Goal: Information Seeking & Learning: Learn about a topic

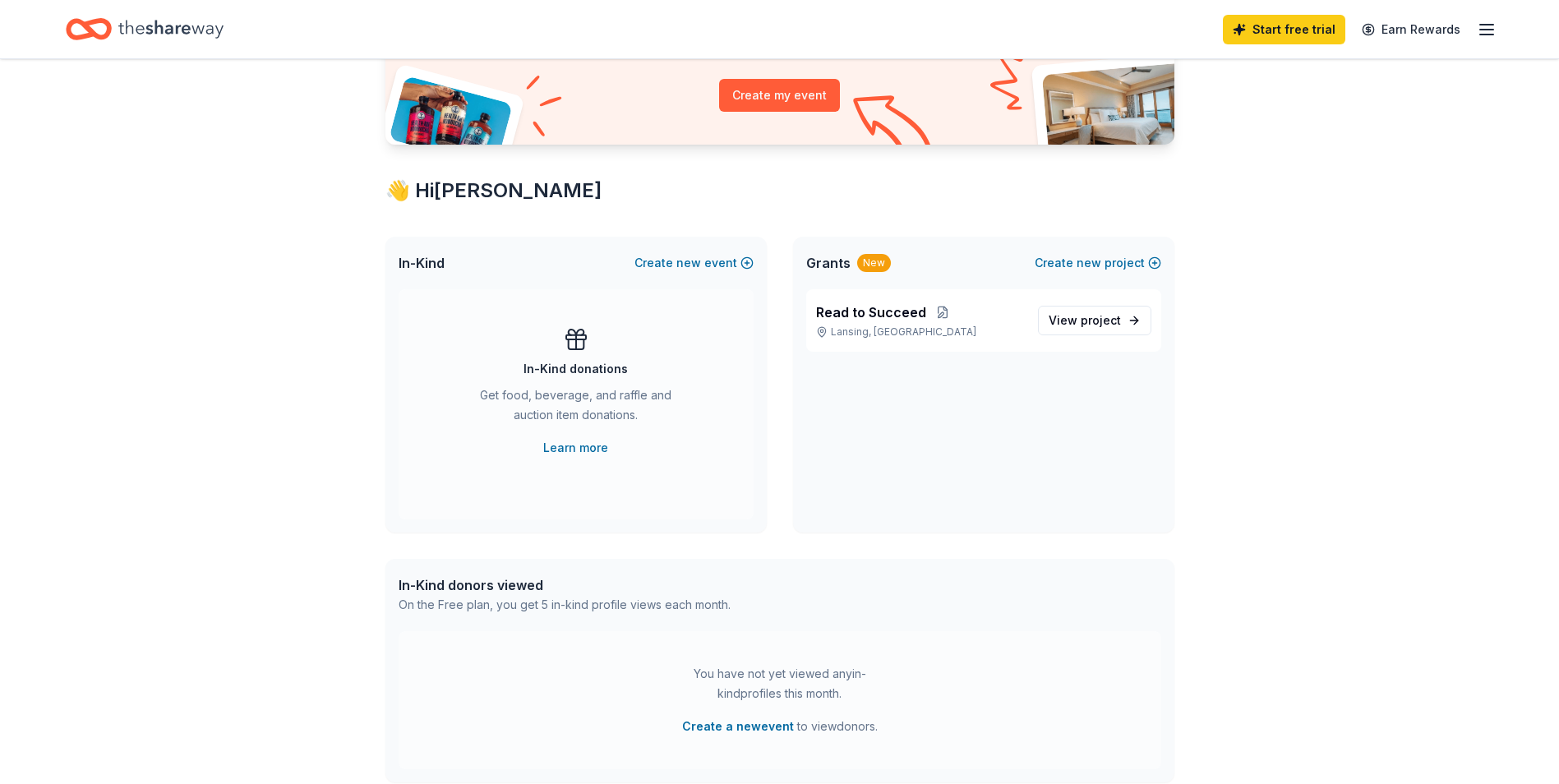
scroll to position [226, 0]
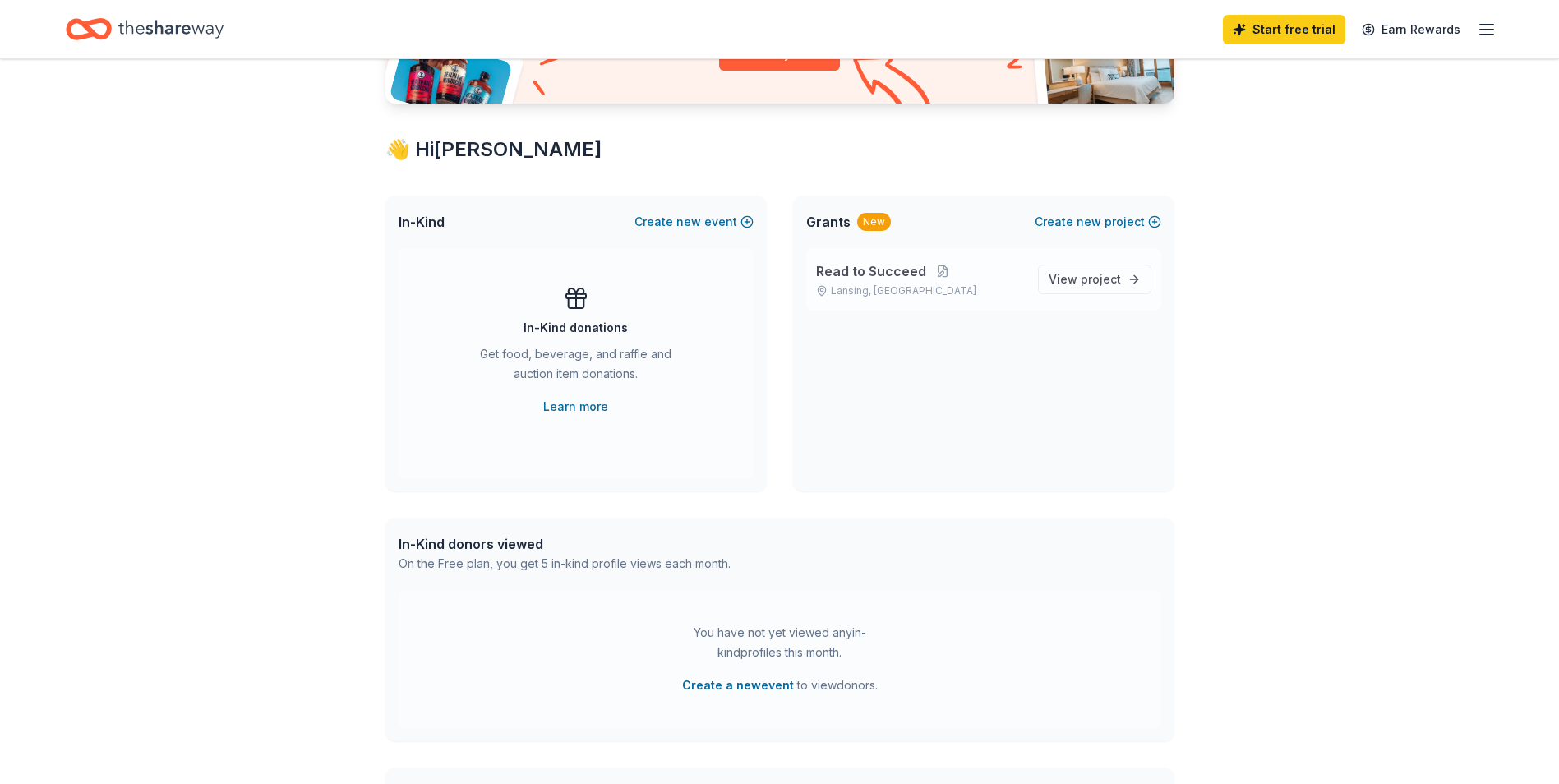
click at [896, 258] on div "Read to Succeed Lansing, MI View project" at bounding box center [984, 279] width 355 height 62
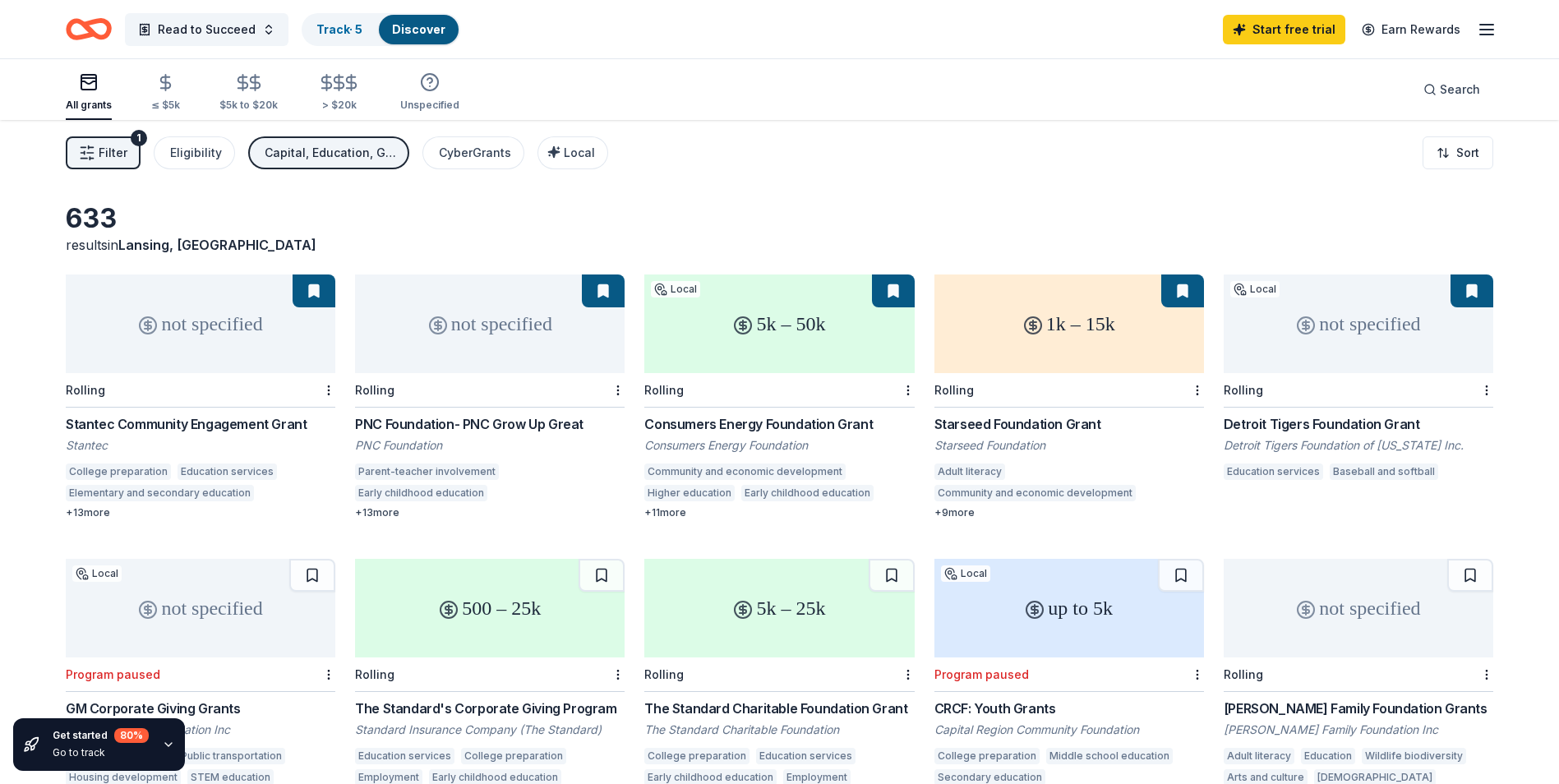
click at [514, 320] on div "not specified" at bounding box center [489, 323] width 269 height 99
click at [999, 348] on div "1k – 15k" at bounding box center [1068, 323] width 269 height 99
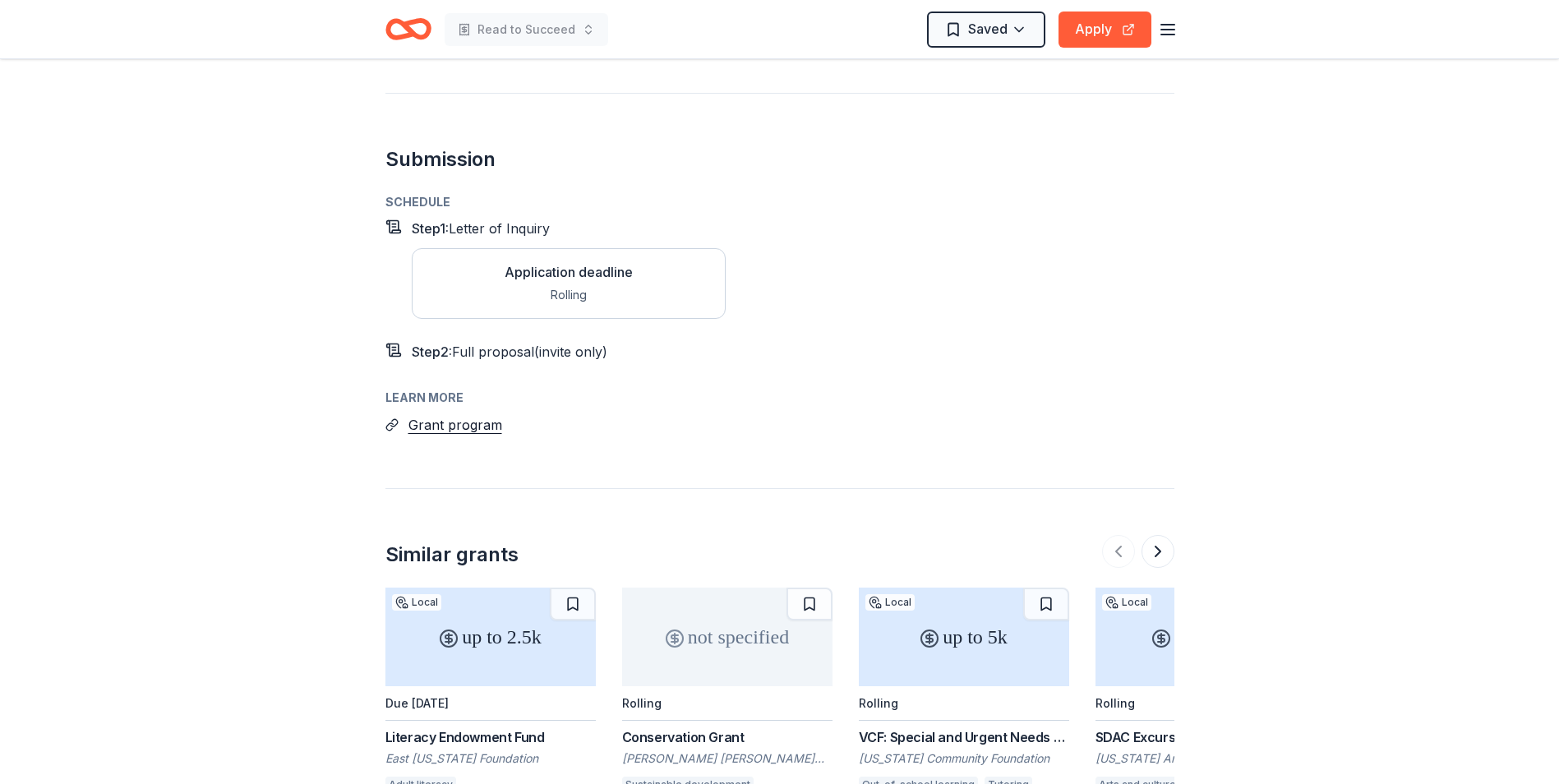
scroll to position [1479, 0]
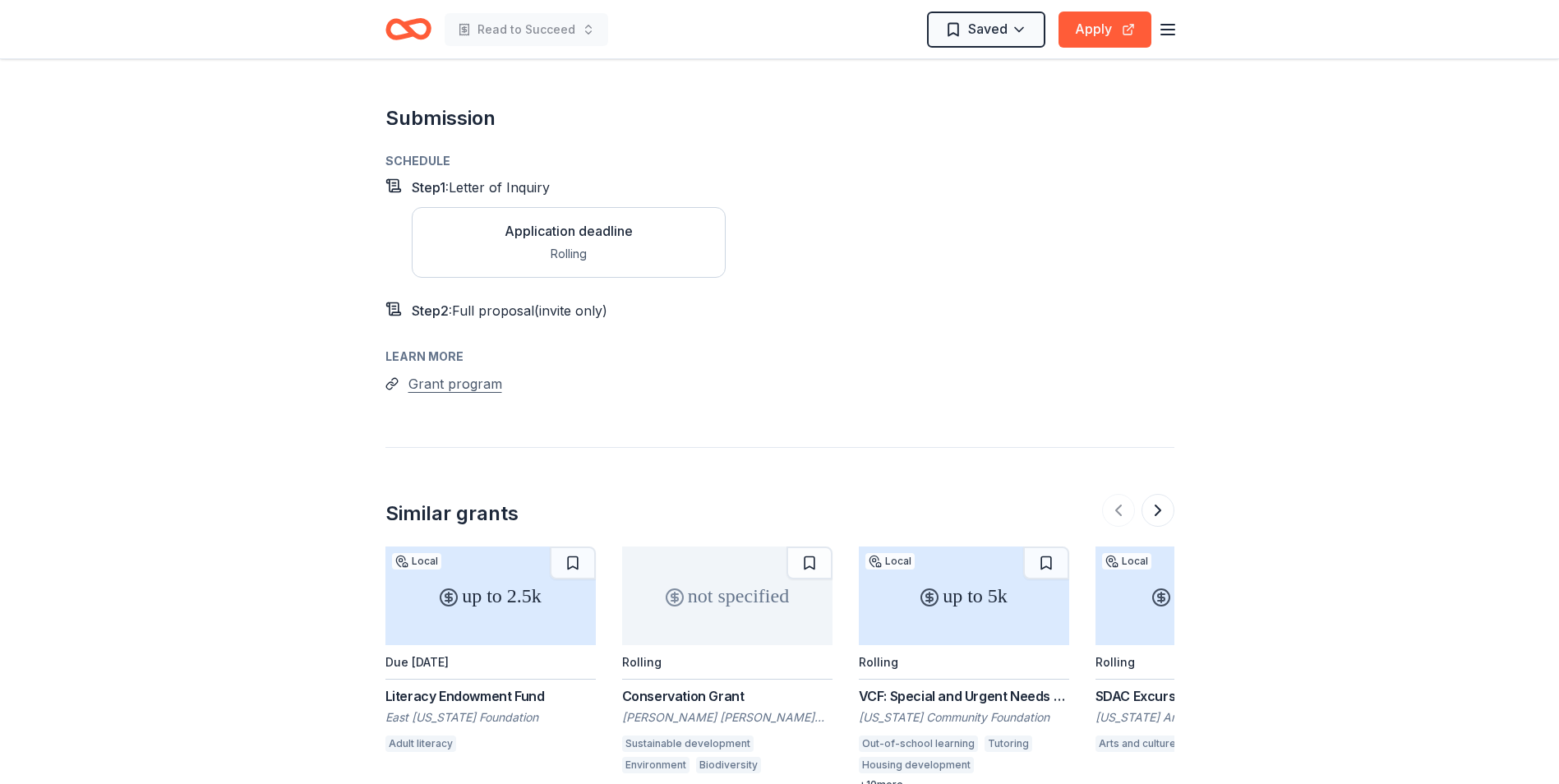
click at [442, 373] on button "Grant program" at bounding box center [455, 383] width 94 height 21
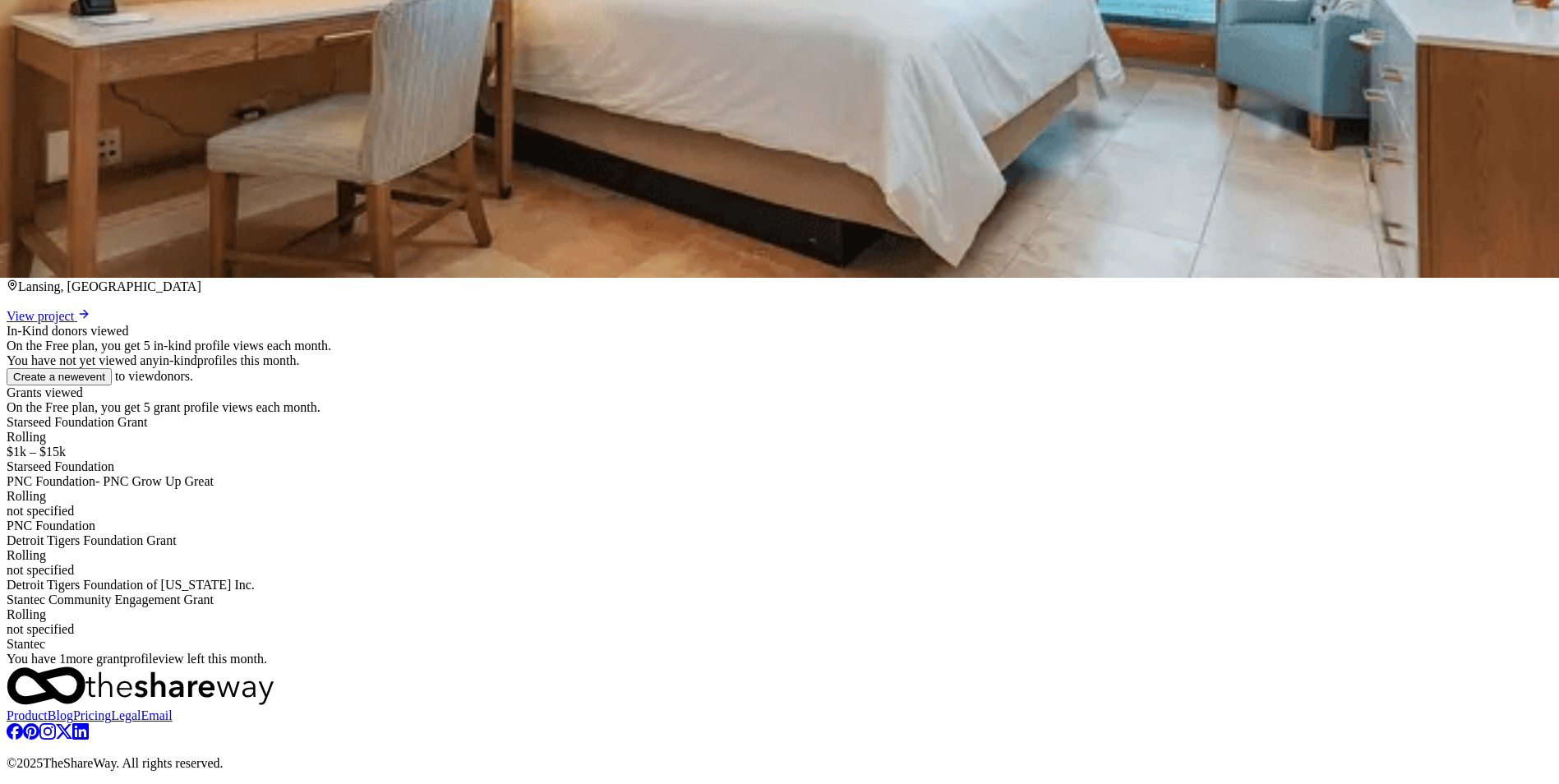
scroll to position [616, 0]
click at [501, 429] on div "Starseed Foundation Grant" at bounding box center [780, 422] width 1546 height 14
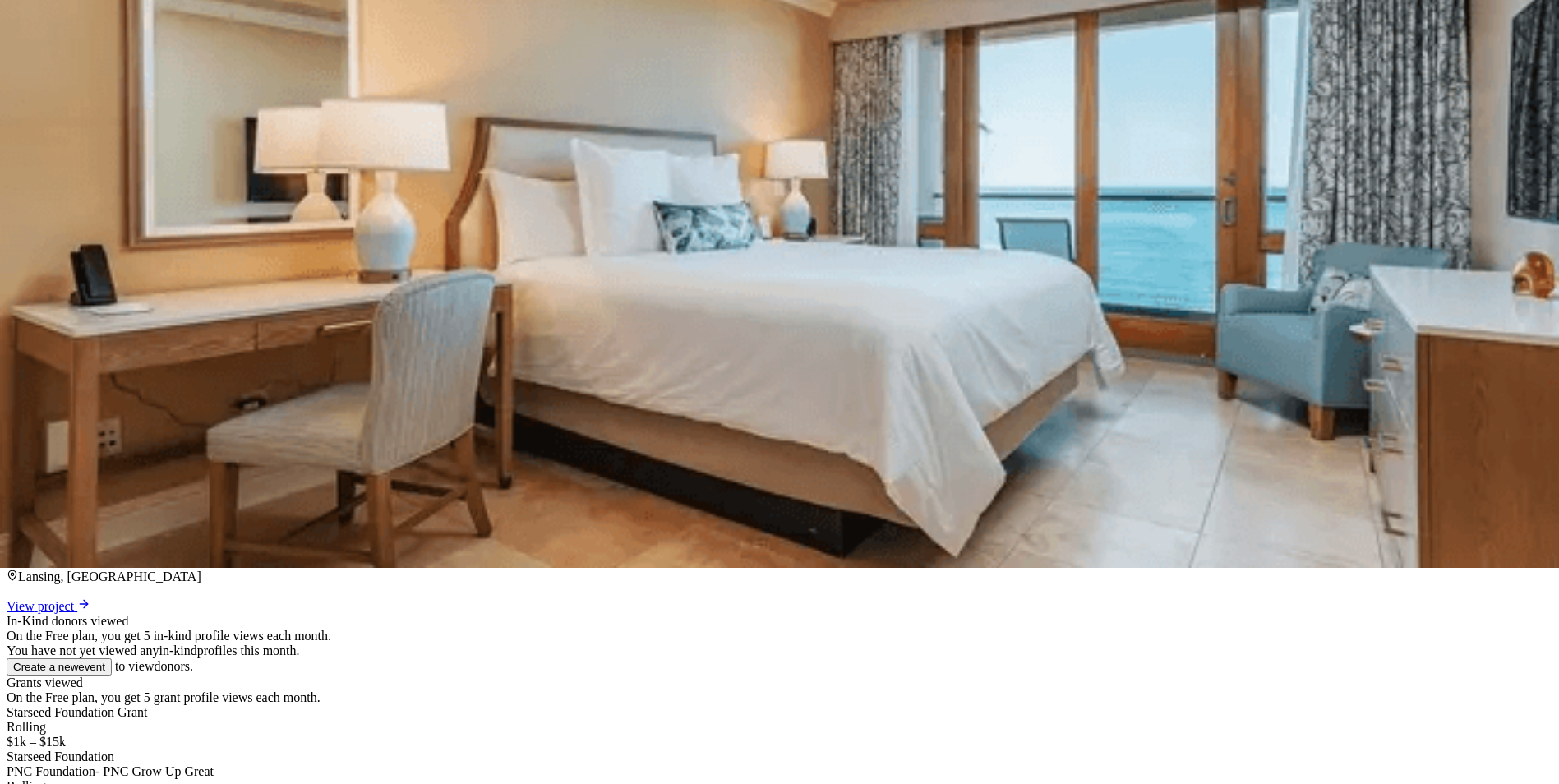
scroll to position [154, 0]
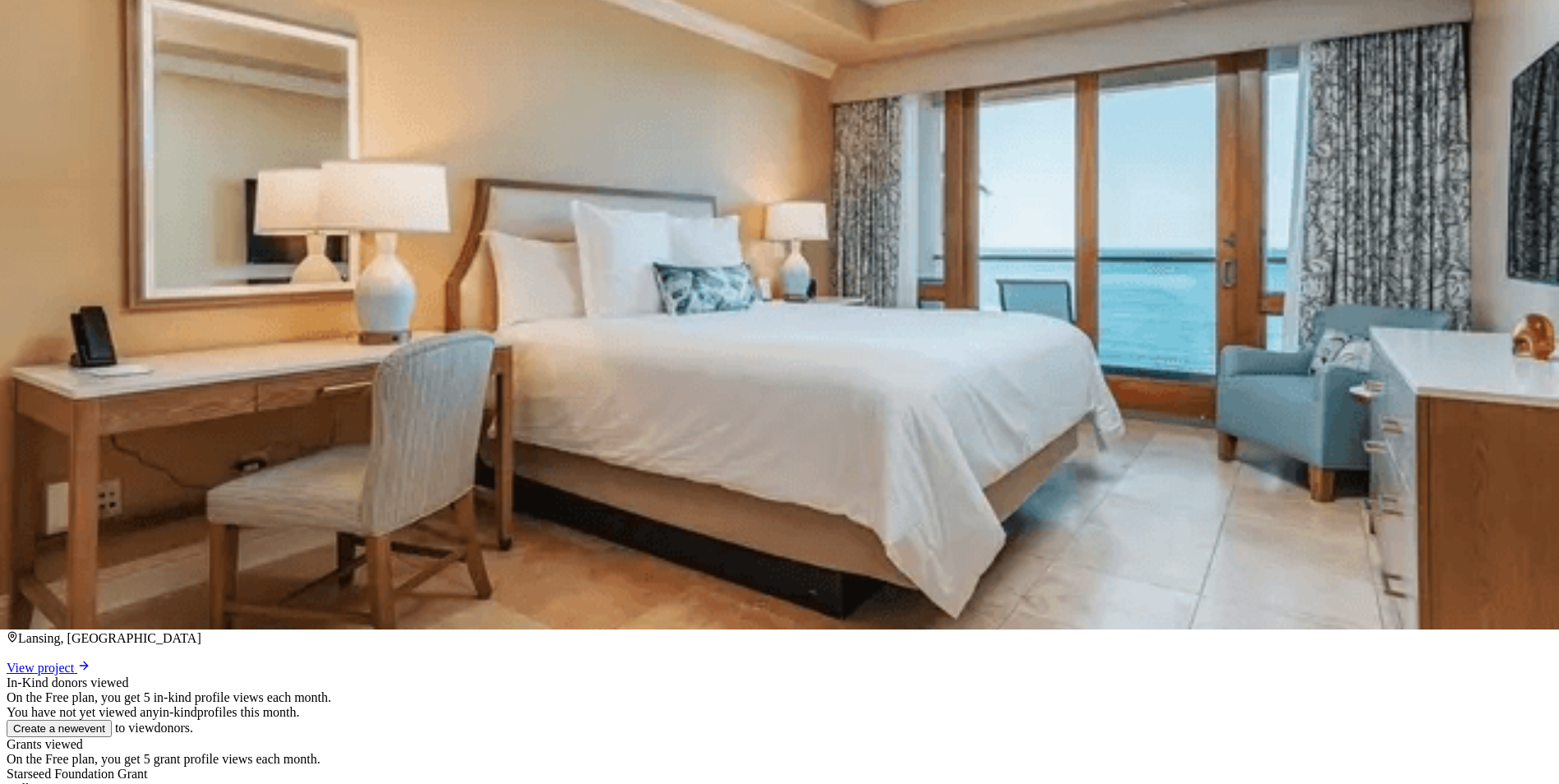
click at [858, 594] on div "Read to Succeed Lansing, MI" at bounding box center [780, 620] width 1546 height 52
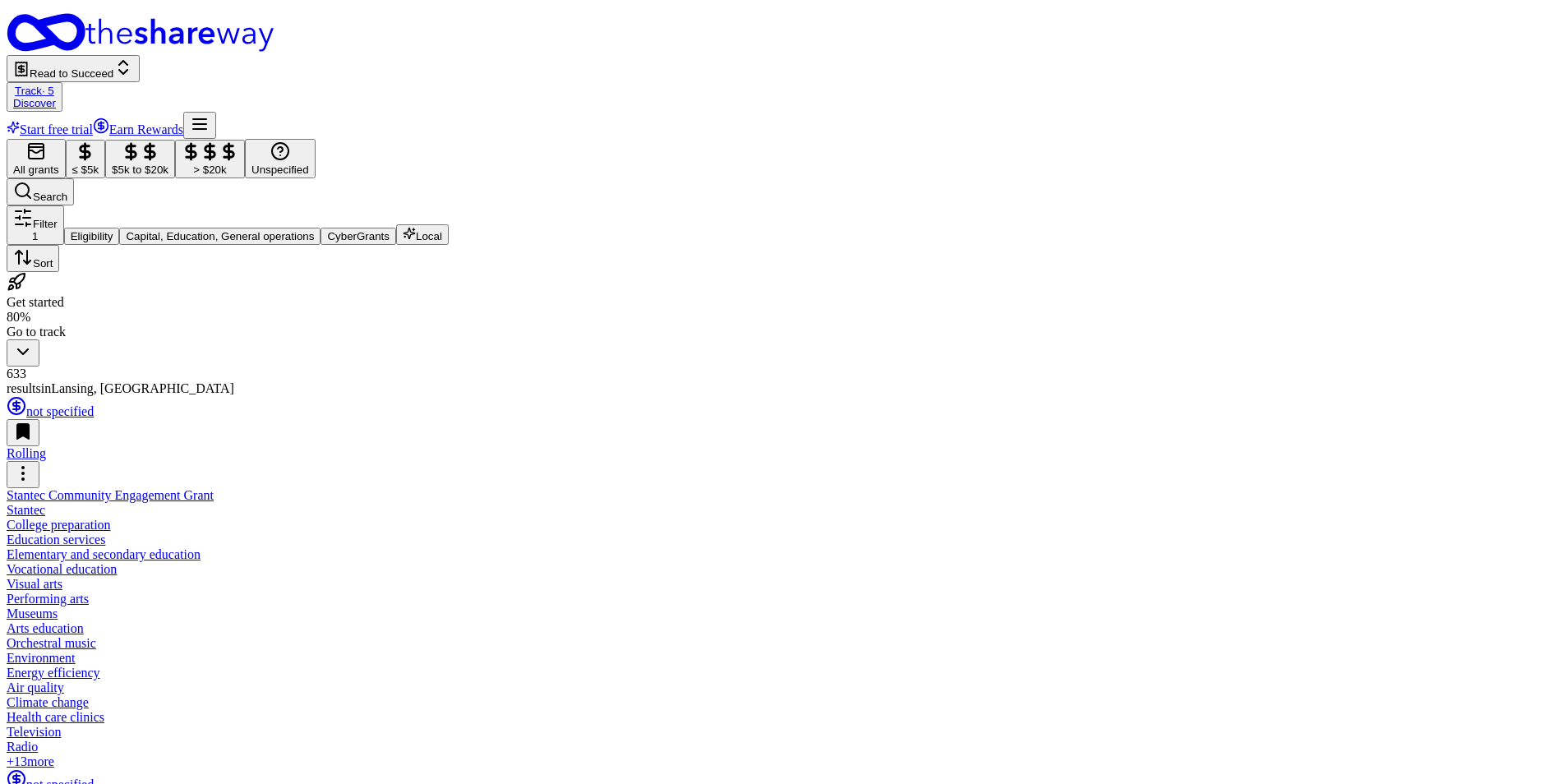
click at [216, 488] on div "Stantec Community Engagement Grant" at bounding box center [780, 495] width 1546 height 14
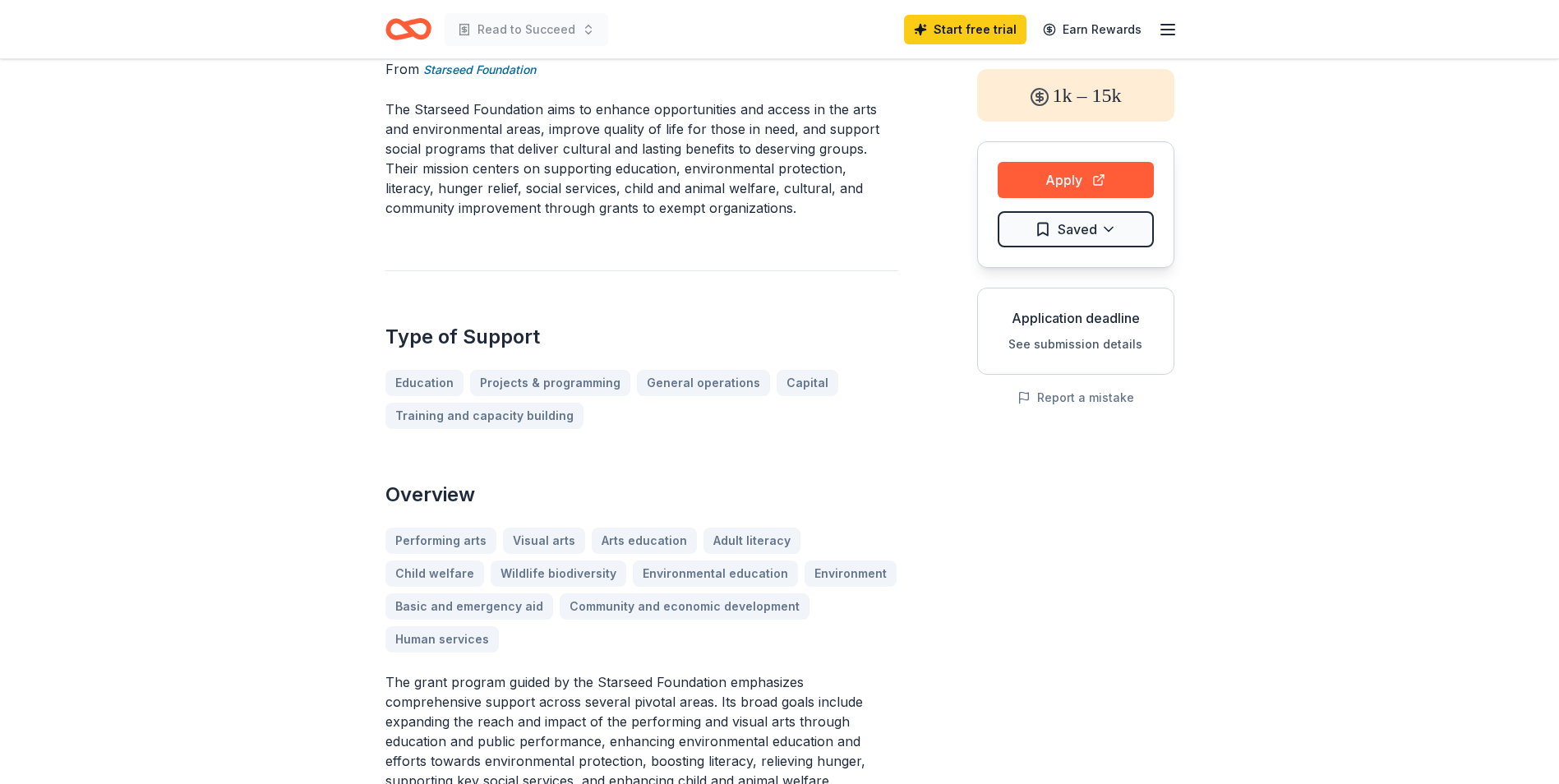
scroll to position [41, 0]
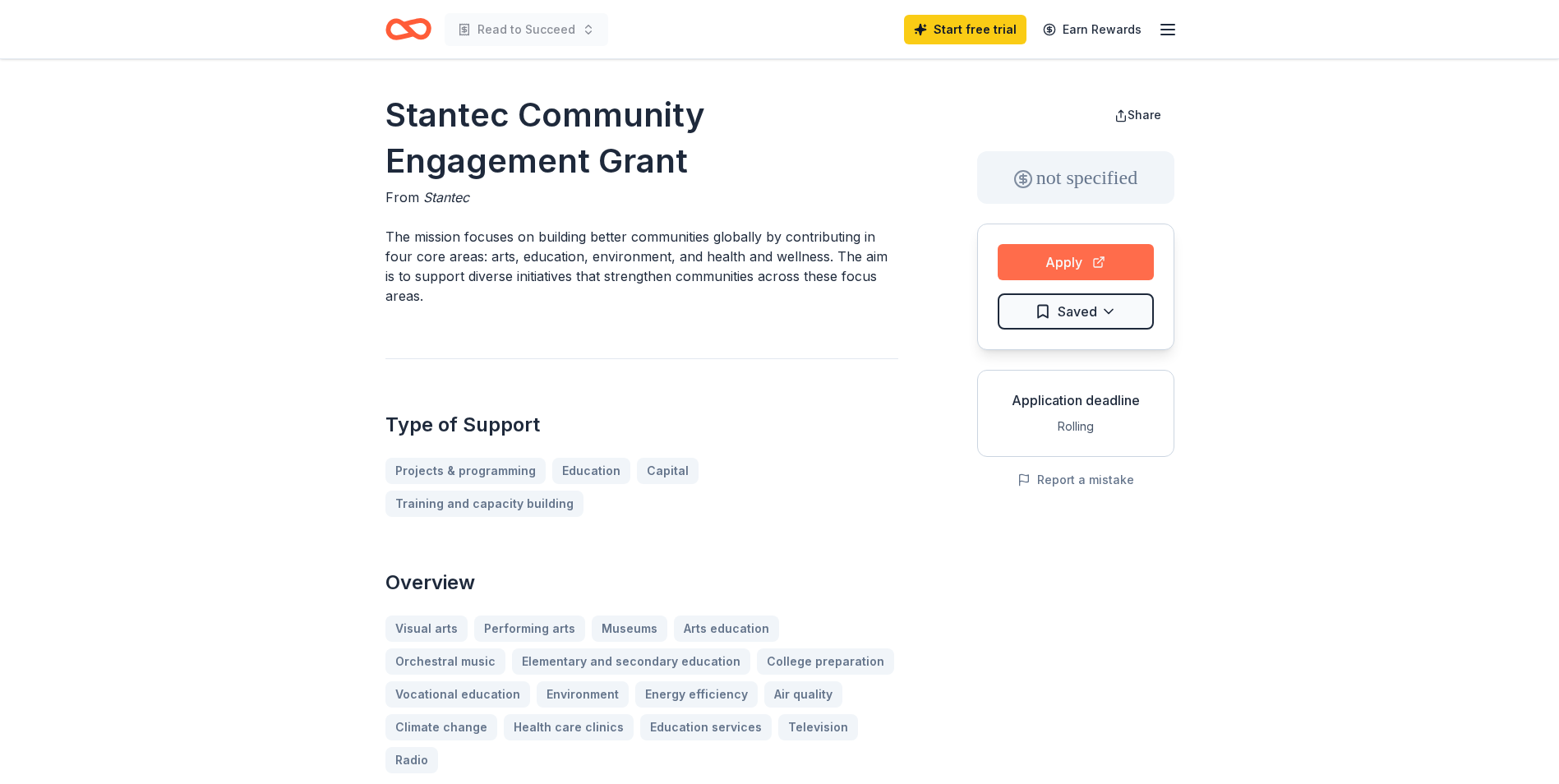
click at [1034, 260] on button "Apply" at bounding box center [1075, 263] width 156 height 36
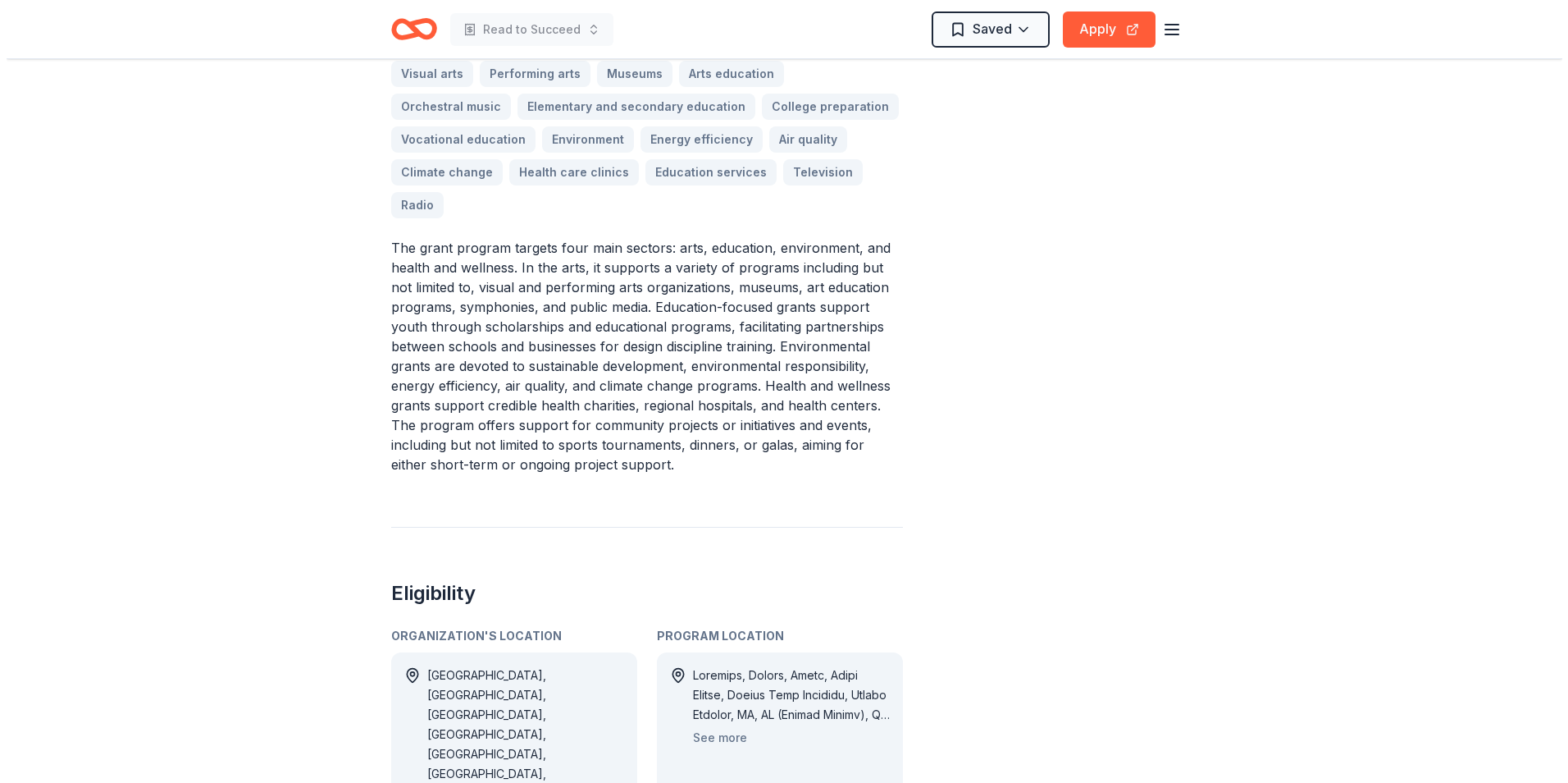
scroll to position [718, 0]
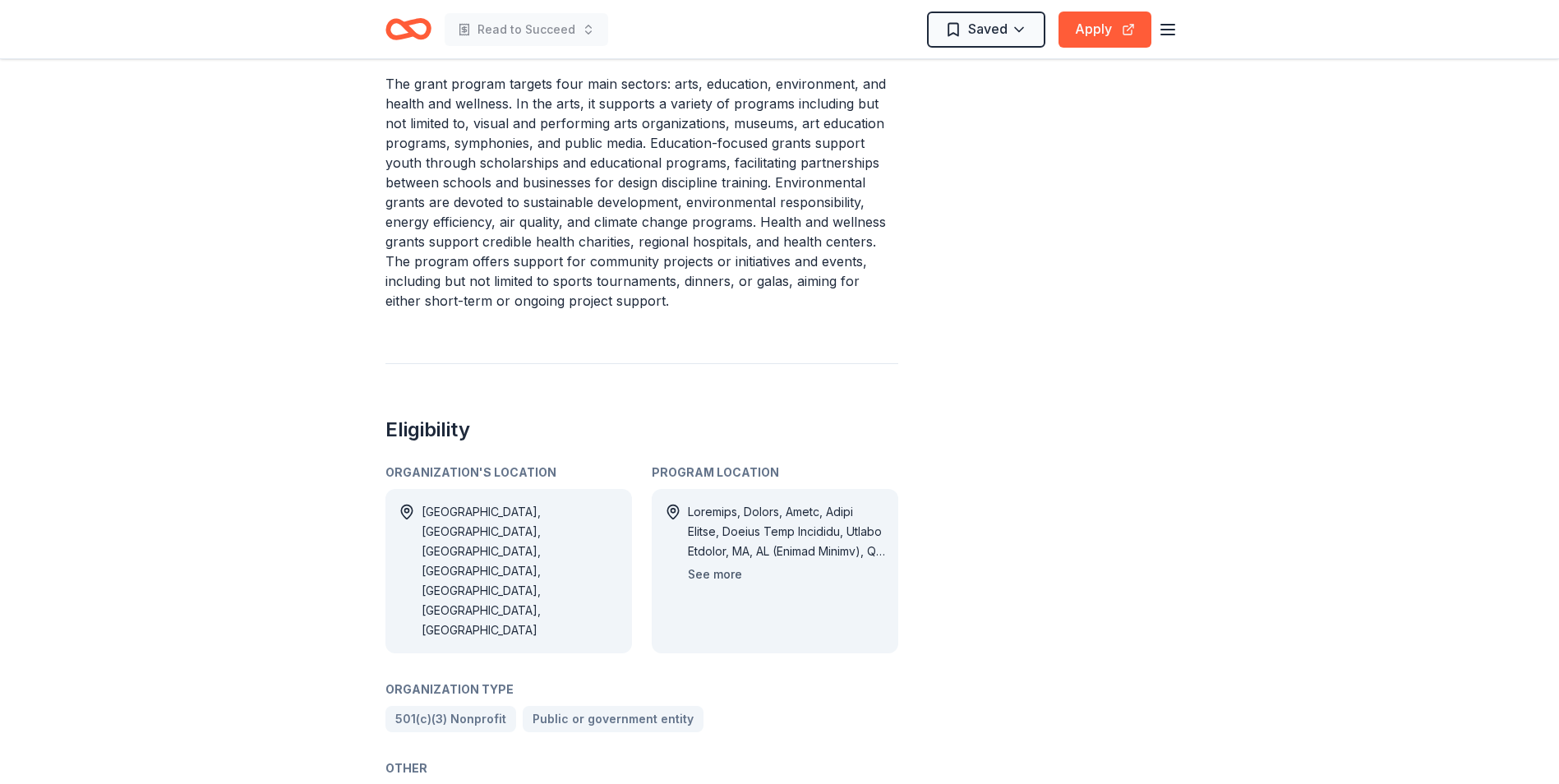
click at [716, 565] on button "See more" at bounding box center [714, 574] width 55 height 20
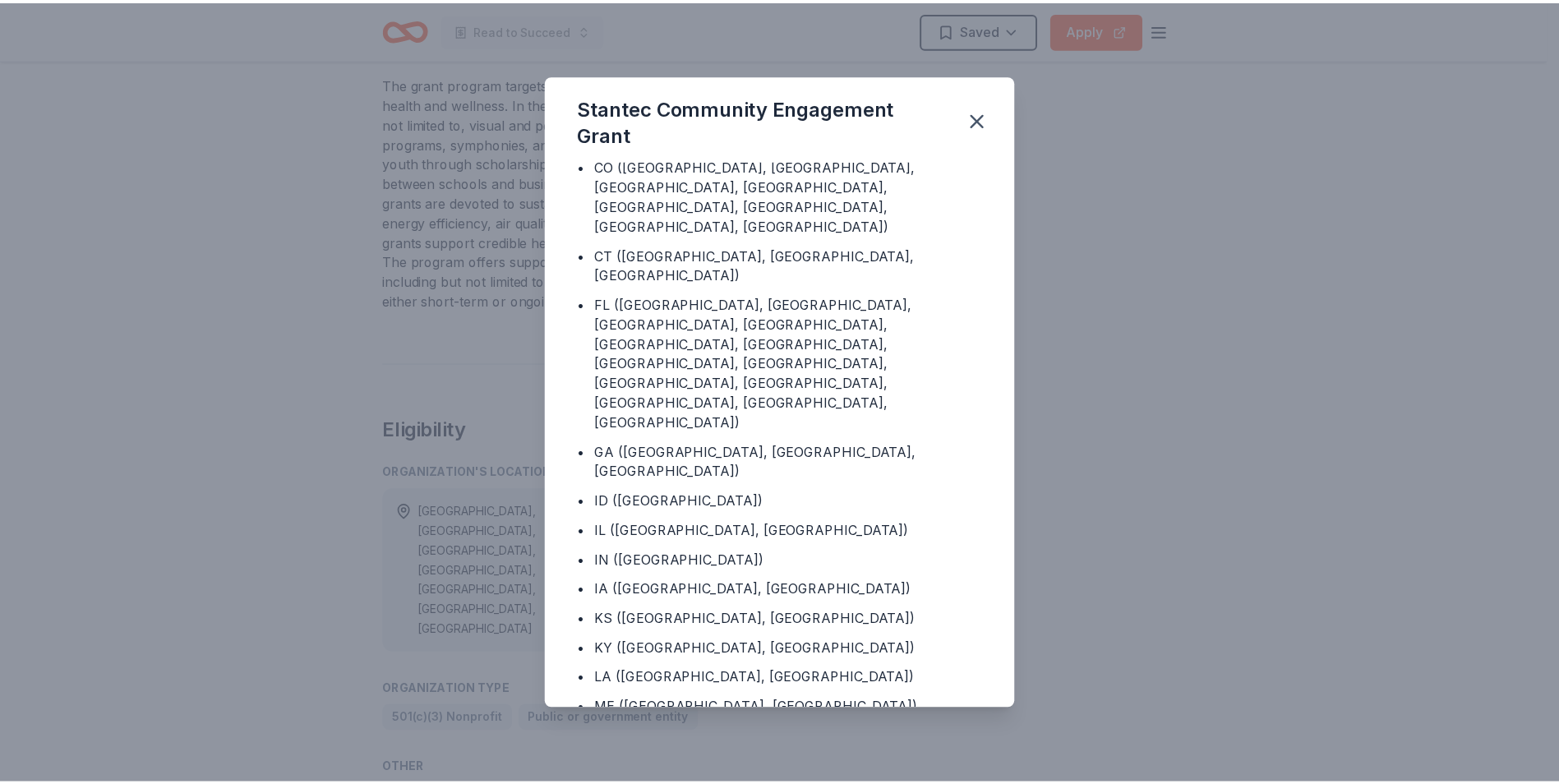
scroll to position [616, 0]
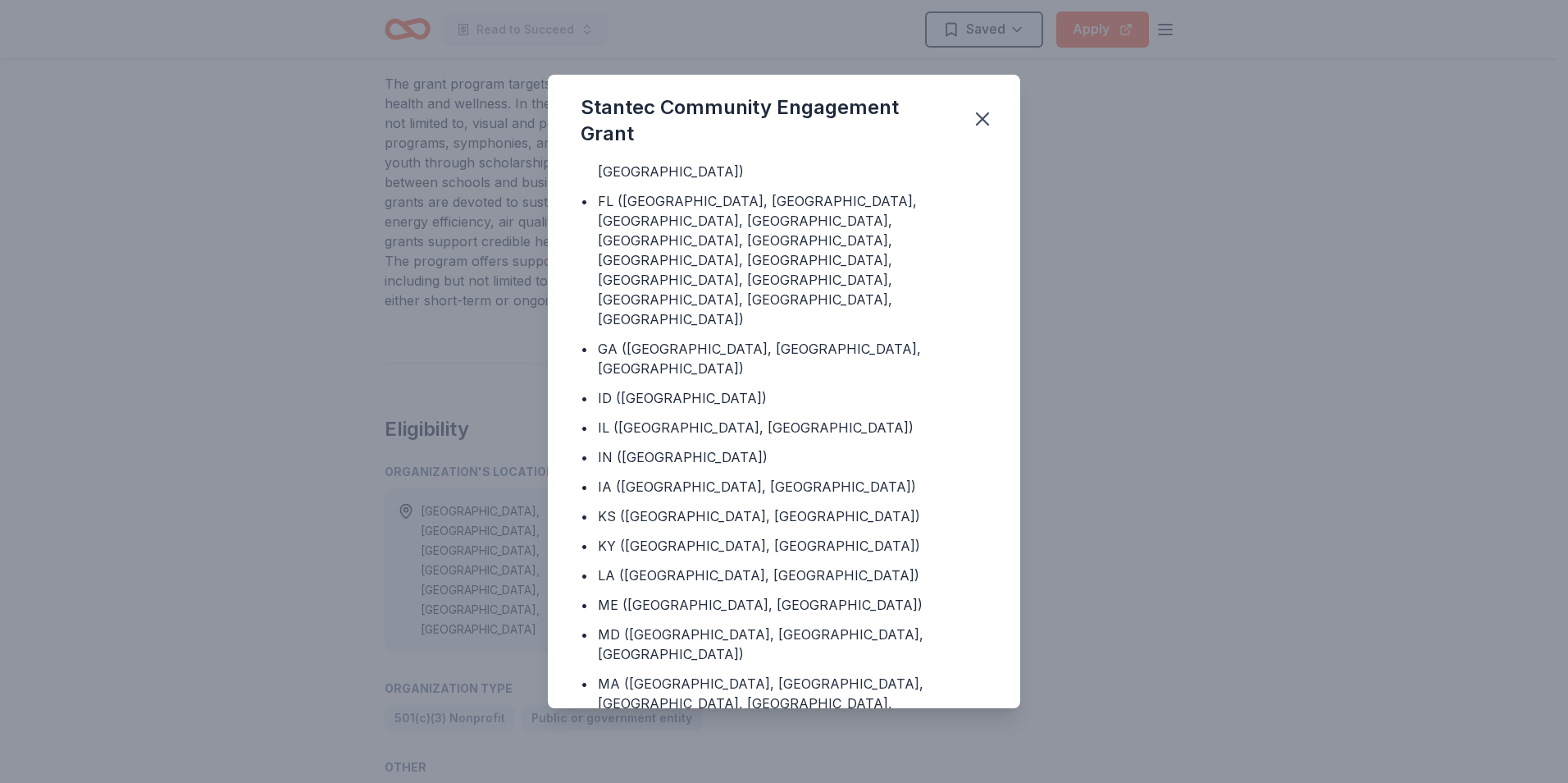
click at [1049, 233] on div "Stantec Community Engagement Grant Program Location • [GEOGRAPHIC_DATA] • [GEOG…" at bounding box center [784, 392] width 1568 height 783
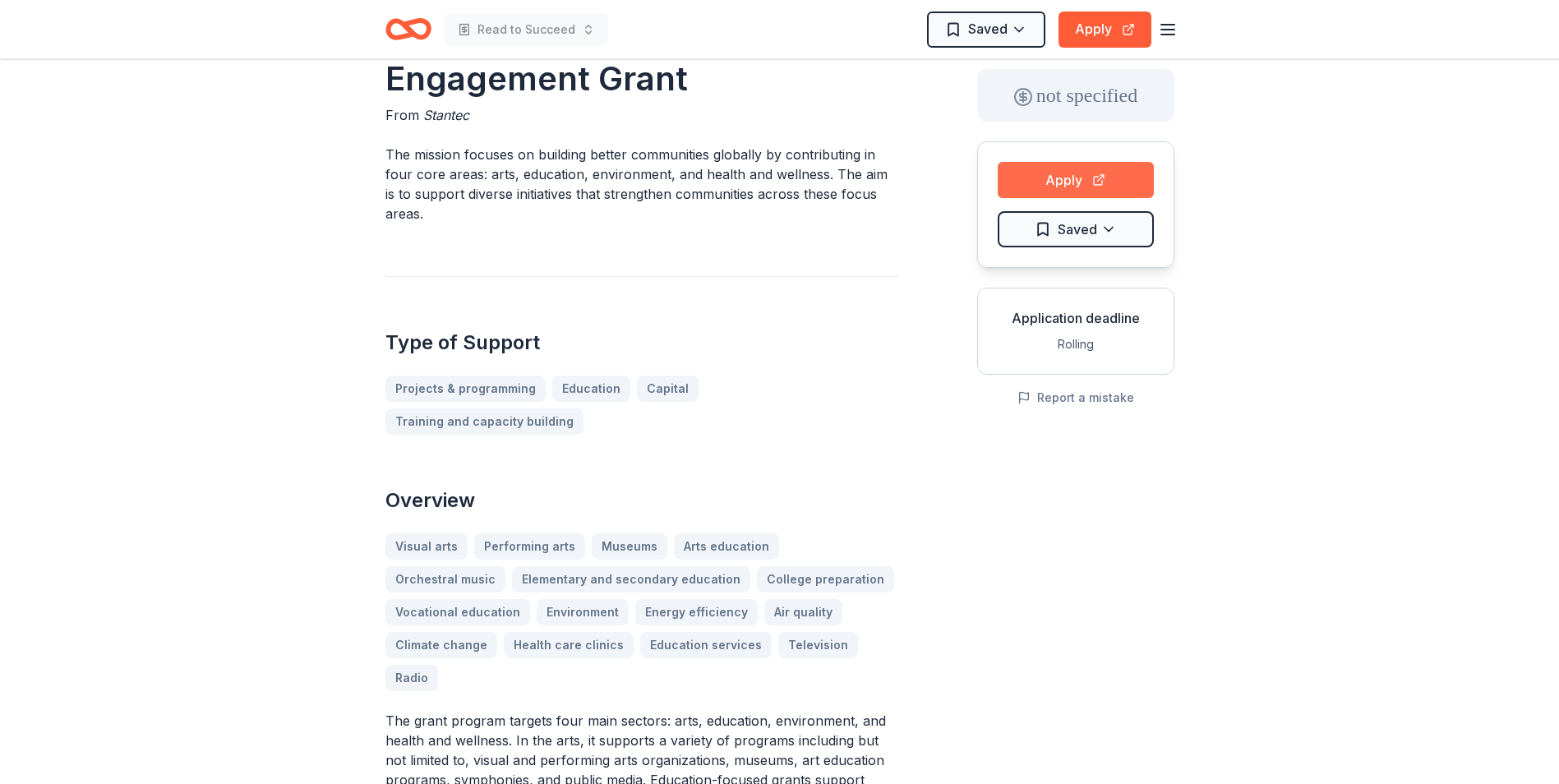
scroll to position [0, 0]
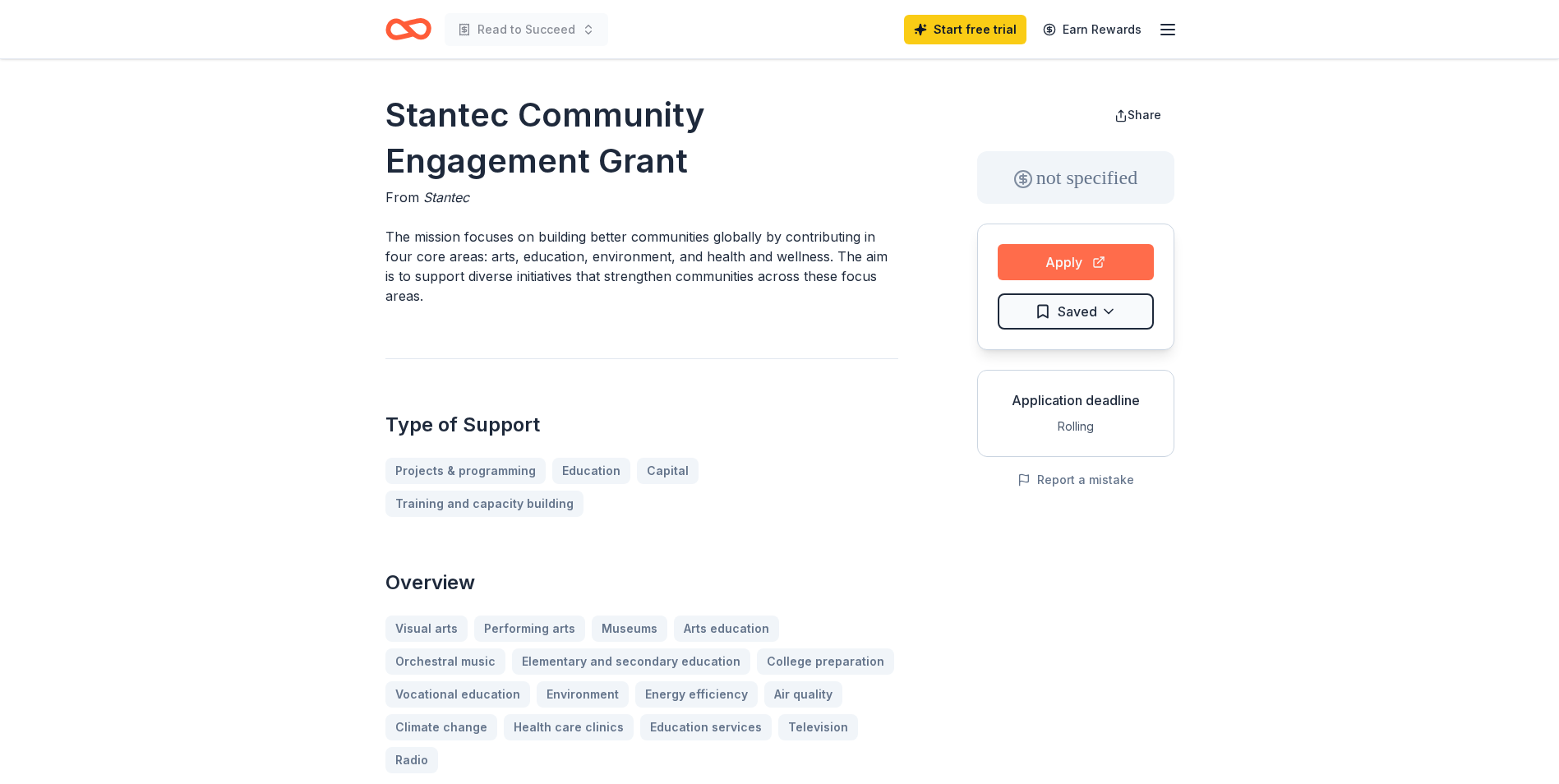
click at [1023, 271] on button "Apply" at bounding box center [1075, 263] width 156 height 36
